Goal: Information Seeking & Learning: Learn about a topic

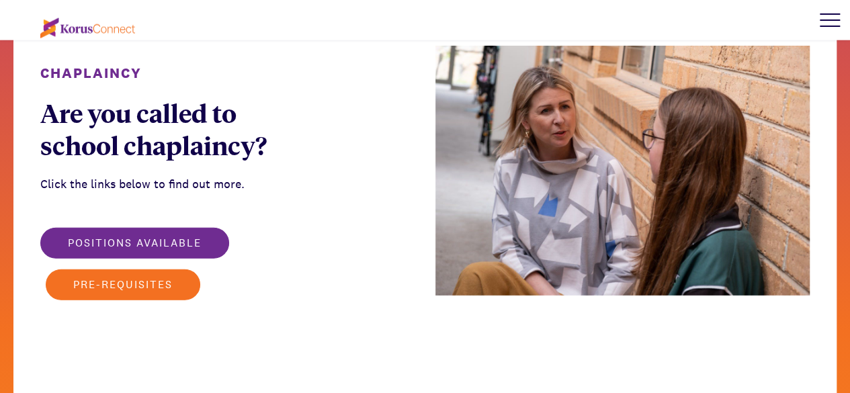
scroll to position [1695, 0]
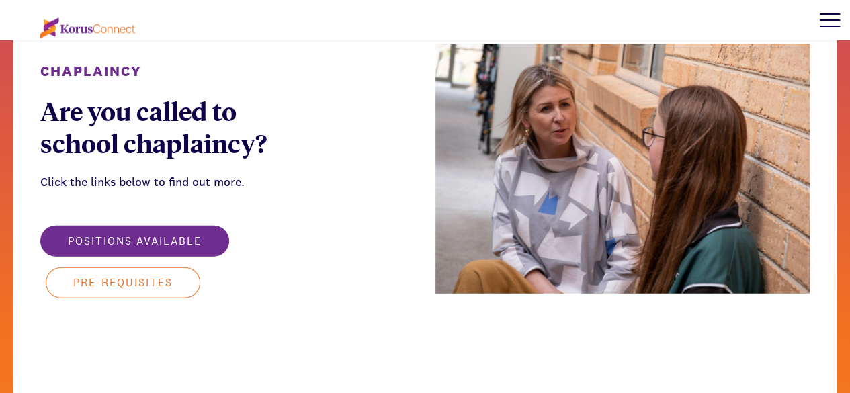
click at [174, 268] on button "Pre-requisites" at bounding box center [123, 283] width 155 height 31
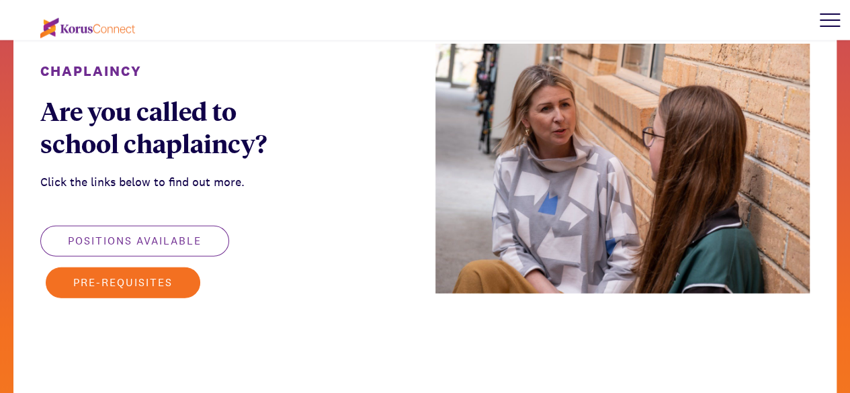
click at [180, 226] on button "Positions available" at bounding box center [134, 241] width 189 height 31
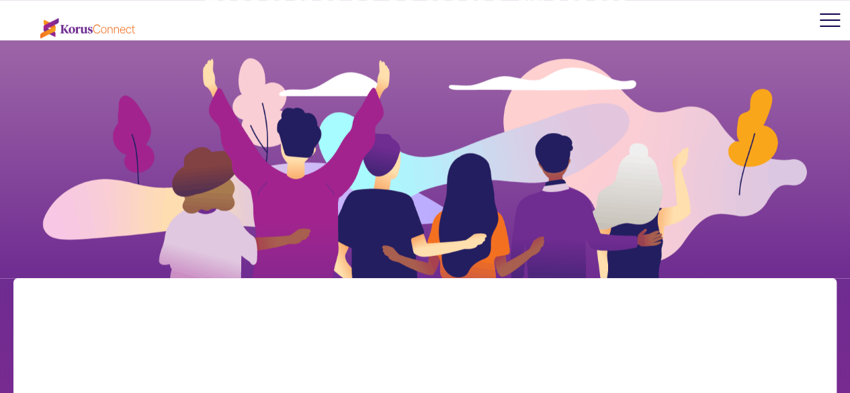
scroll to position [362, 0]
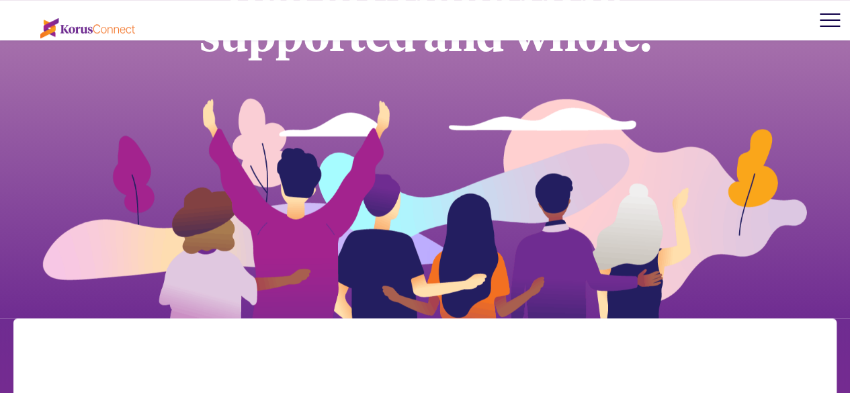
click at [826, 22] on div at bounding box center [830, 20] width 40 height 40
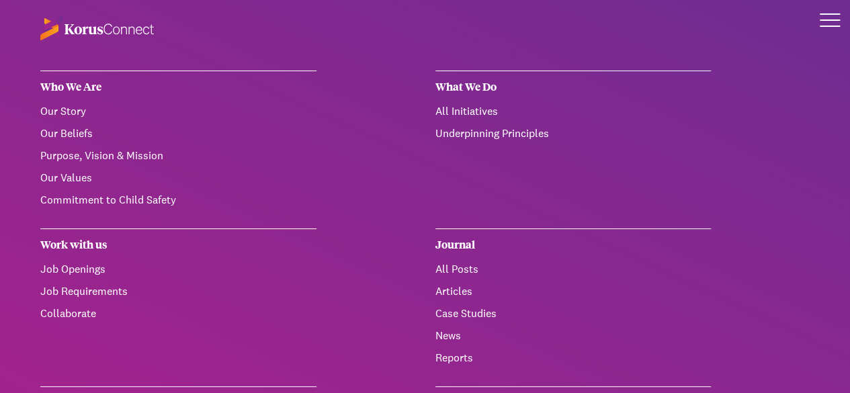
click at [69, 111] on link "Our Story" at bounding box center [63, 111] width 46 height 14
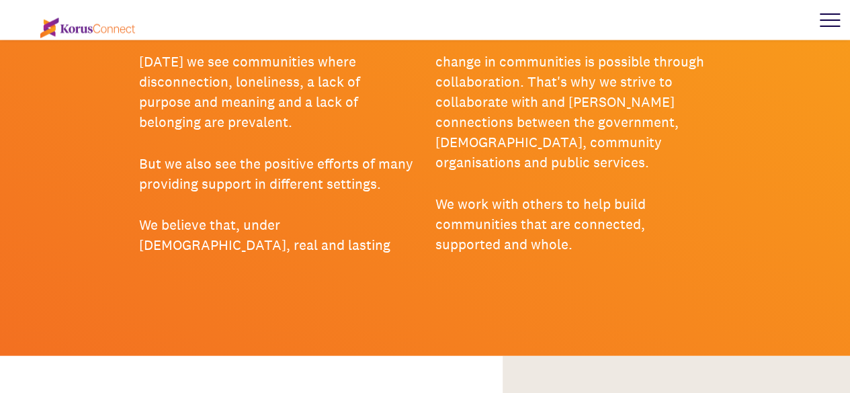
scroll to position [1328, 0]
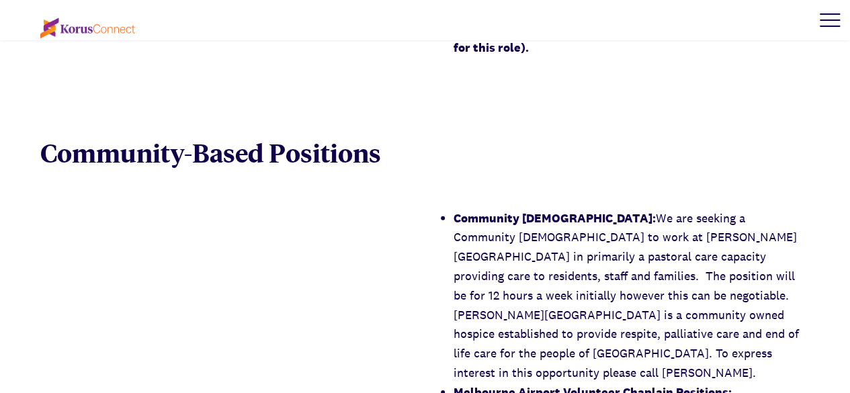
scroll to position [1990, 0]
